Goal: Check status

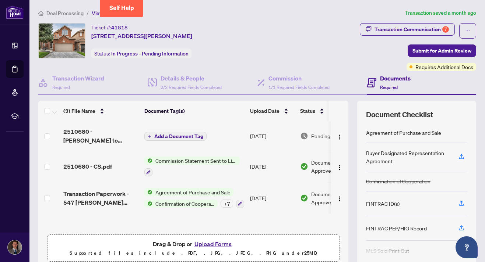
scroll to position [0, 0]
click at [271, 53] on div "Ticket #: 41818 [STREET_ADDRESS][PERSON_NAME] Status: In Progress - Pending Inf…" at bounding box center [156, 40] width 236 height 35
click at [302, 43] on div "Transaction Communication 7 Submit for Admin Review Requires Additional Docs" at bounding box center [377, 47] width 199 height 48
click at [244, 59] on div "Ticket #: 41818 [STREET_ADDRESS][PERSON_NAME] Status: In Progress - Pending Inf…" at bounding box center [156, 47] width 239 height 48
click at [246, 49] on div "Ticket #: 41818 [STREET_ADDRESS][PERSON_NAME] Status: In Progress - Pending Inf…" at bounding box center [156, 40] width 236 height 35
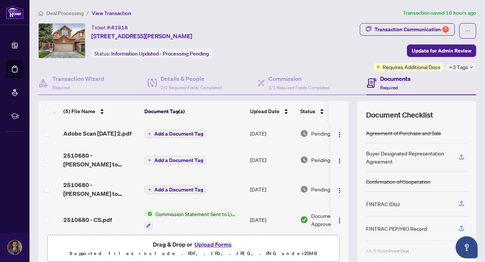
click at [270, 42] on div "Ticket #: 41818 547 Greig Circ, Newmarket, Ontario L3Y 8S6, Canada Status: Info…" at bounding box center [161, 40] width 246 height 35
